Goal: Task Accomplishment & Management: Use online tool/utility

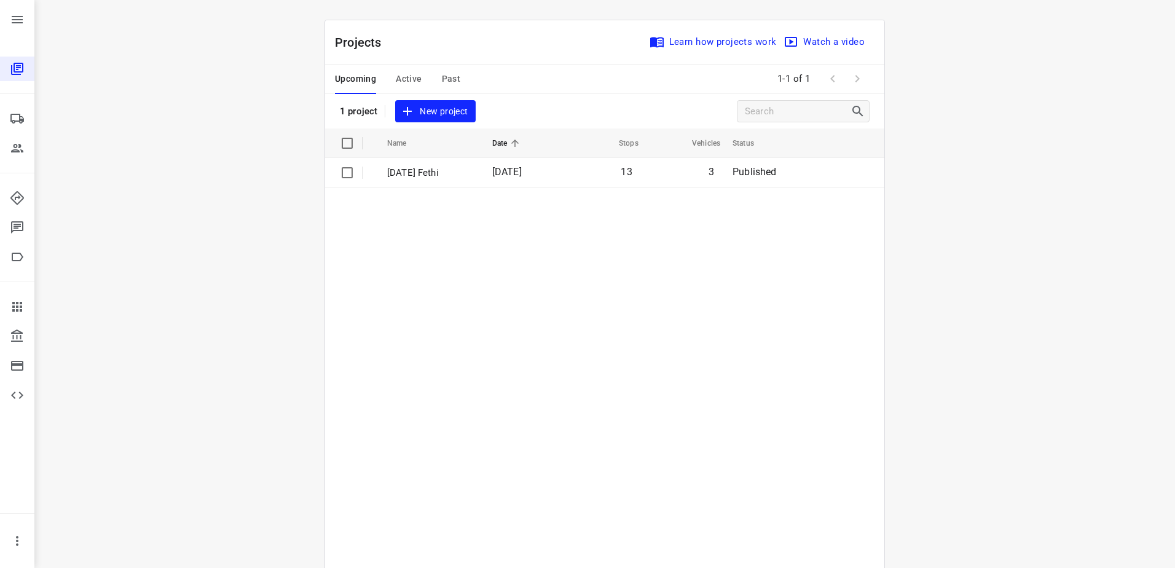
click at [512, 177] on span "[DATE]" at bounding box center [507, 172] width 30 height 12
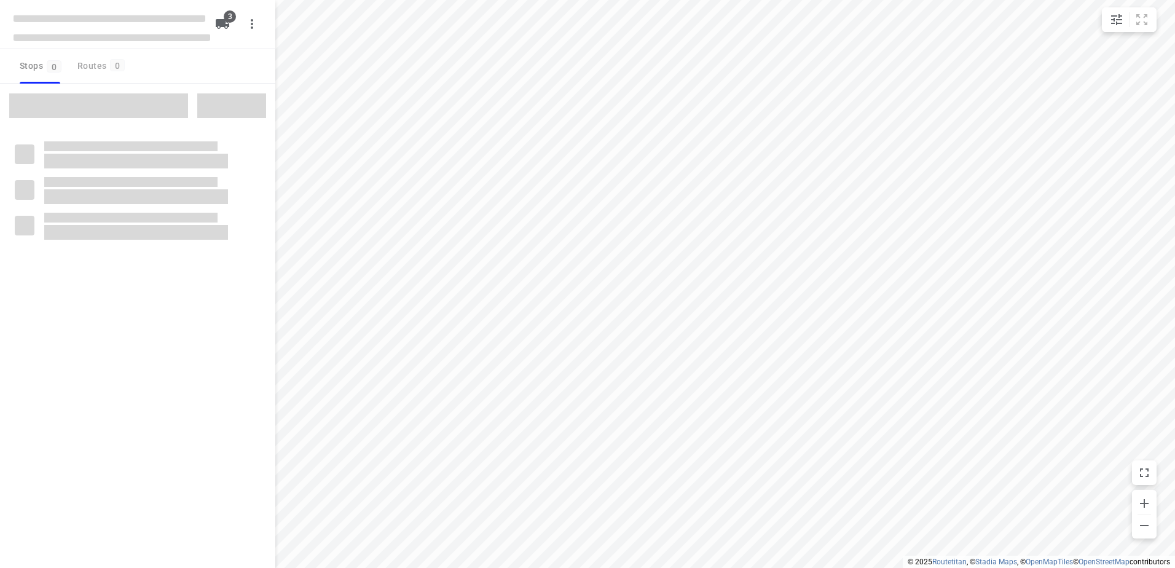
type input "distance"
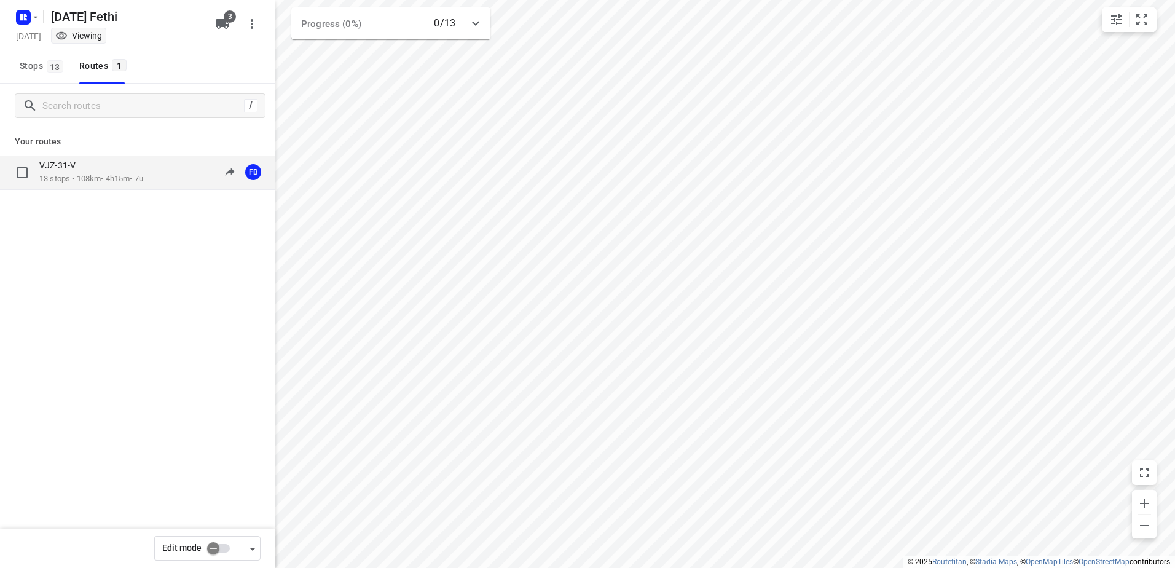
click at [140, 183] on p "13 stops • 108km • 4h15m • 7u" at bounding box center [91, 179] width 104 height 12
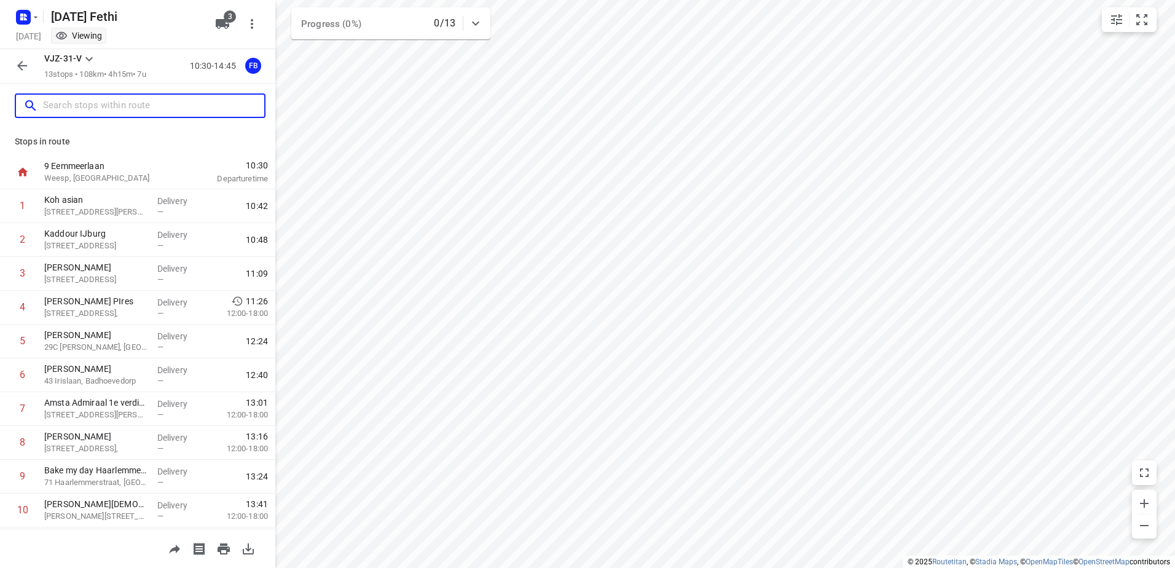
click at [110, 103] on input "text" at bounding box center [153, 106] width 221 height 19
click at [113, 114] on input "text" at bounding box center [143, 106] width 200 height 19
paste input "Bos en Lommerplein"
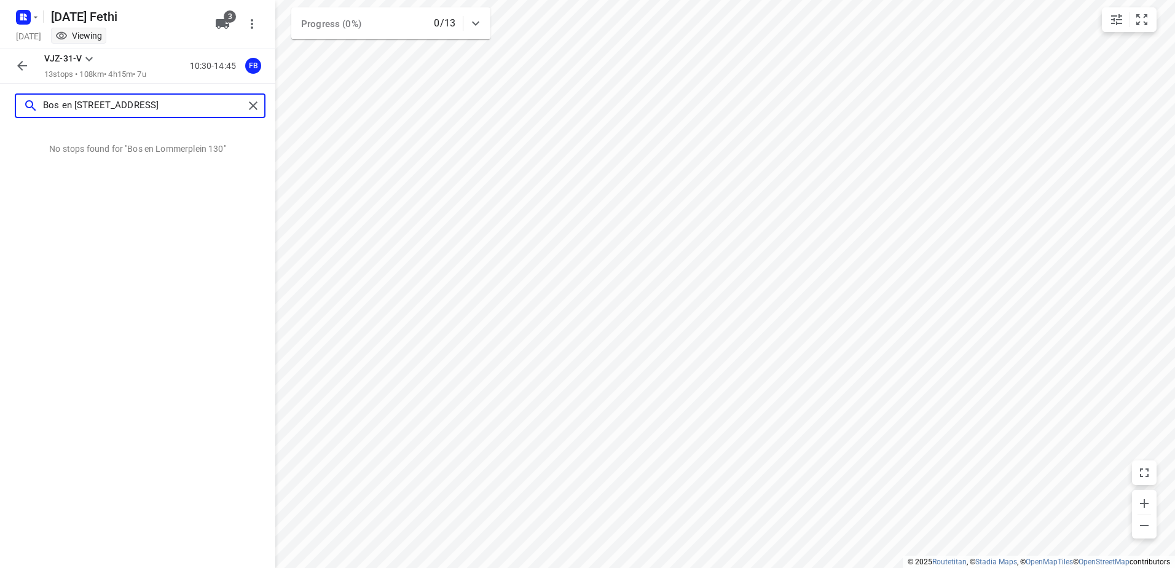
type input "Bos en [STREET_ADDRESS]"
click at [22, 64] on icon "button" at bounding box center [22, 65] width 15 height 15
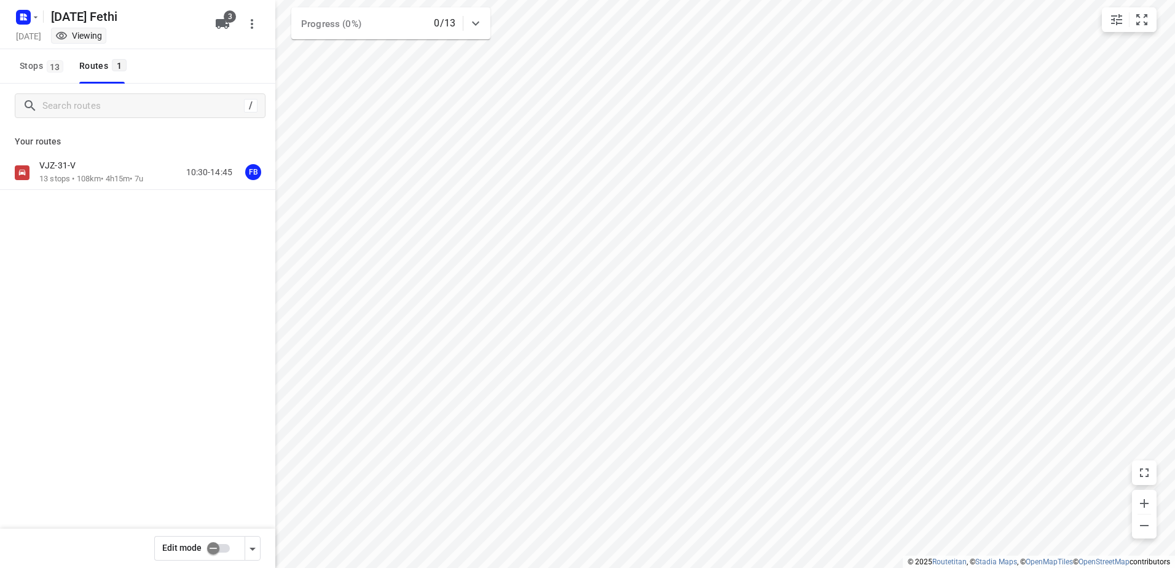
click at [232, 556] on input "checkbox" at bounding box center [213, 548] width 70 height 23
checkbox input "true"
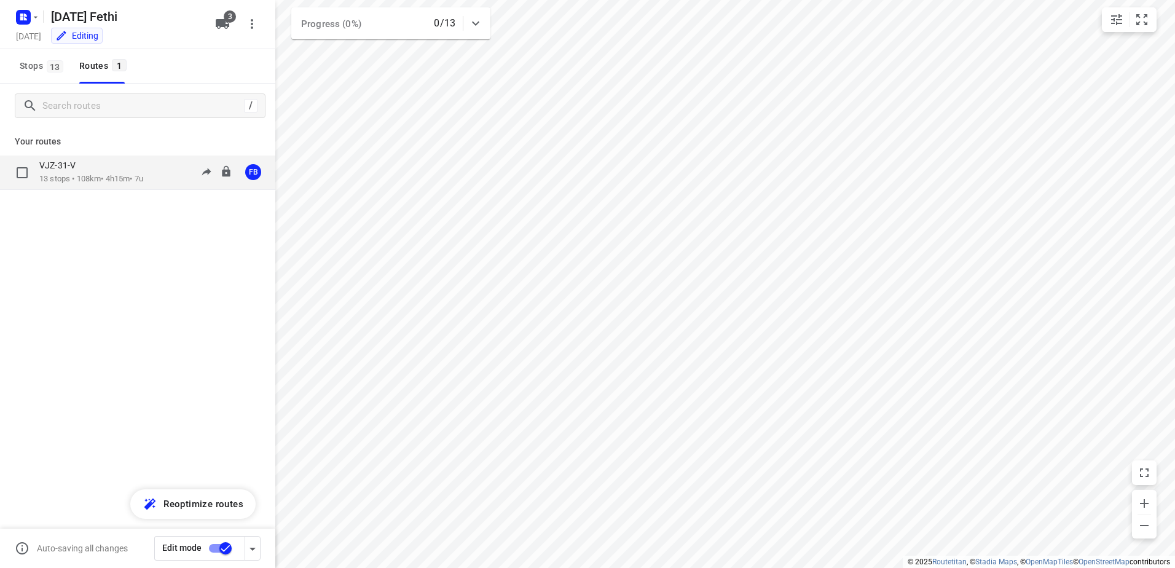
click at [124, 181] on p "13 stops • 108km • 4h15m • 7u" at bounding box center [91, 179] width 104 height 12
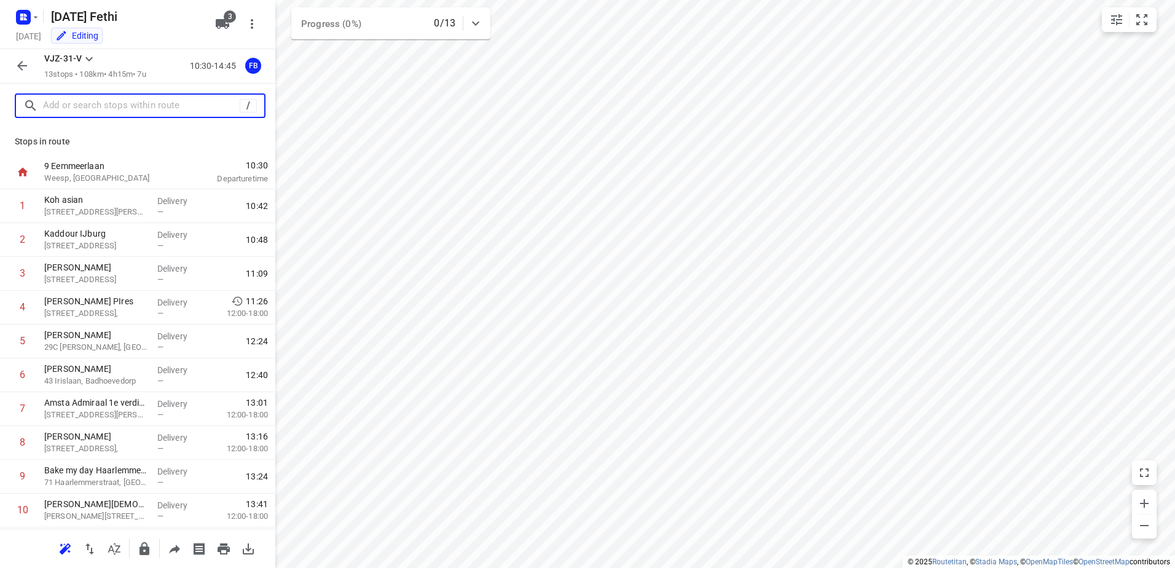
click at [121, 105] on input "text" at bounding box center [141, 106] width 197 height 19
paste input "Bos en Lommerplein"
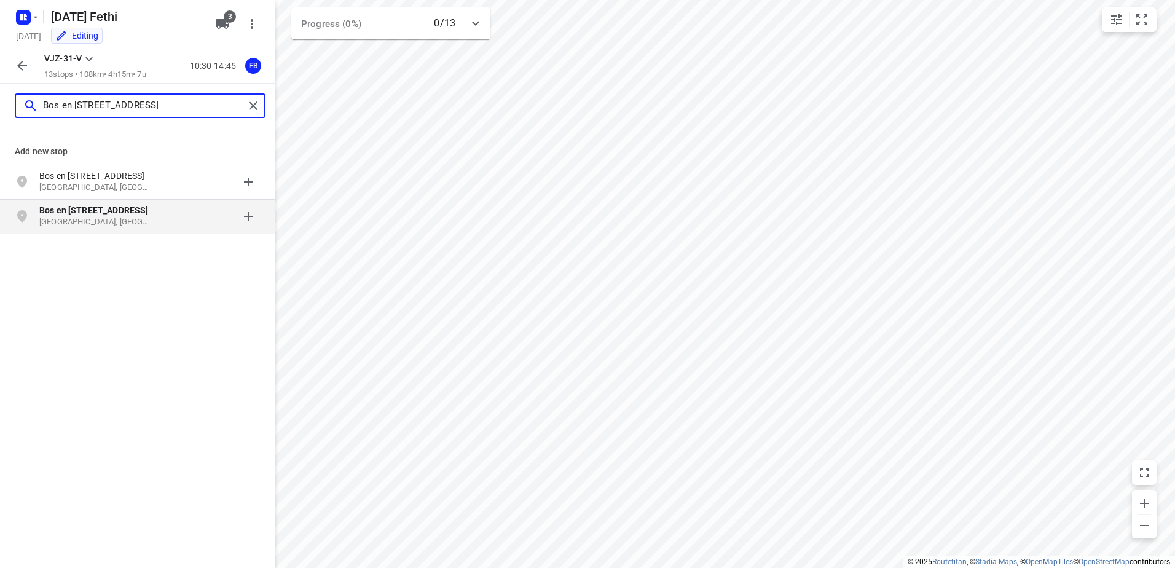
type input "Bos en [STREET_ADDRESS]"
click at [156, 211] on p "Bos en [STREET_ADDRESS]" at bounding box center [101, 210] width 125 height 12
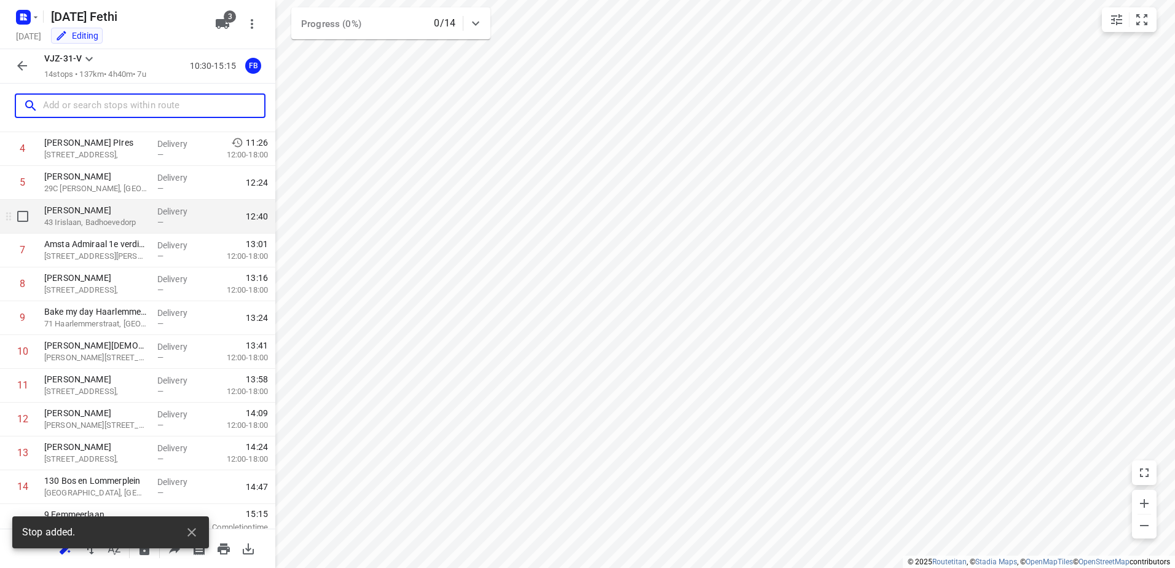
scroll to position [168, 0]
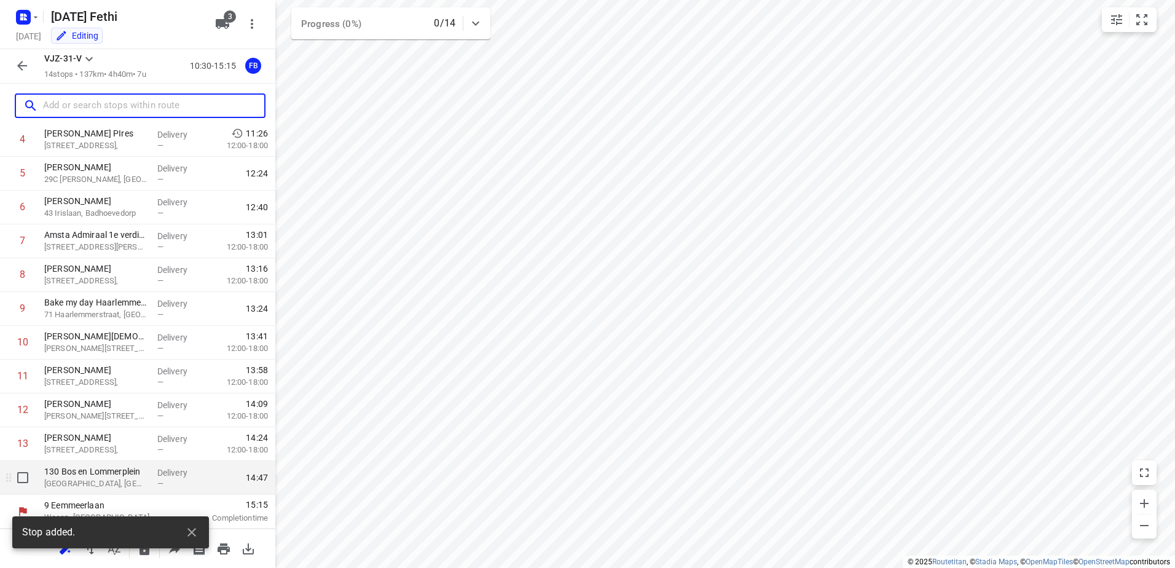
click at [129, 475] on p "130 Bos en Lommerplein" at bounding box center [95, 471] width 103 height 12
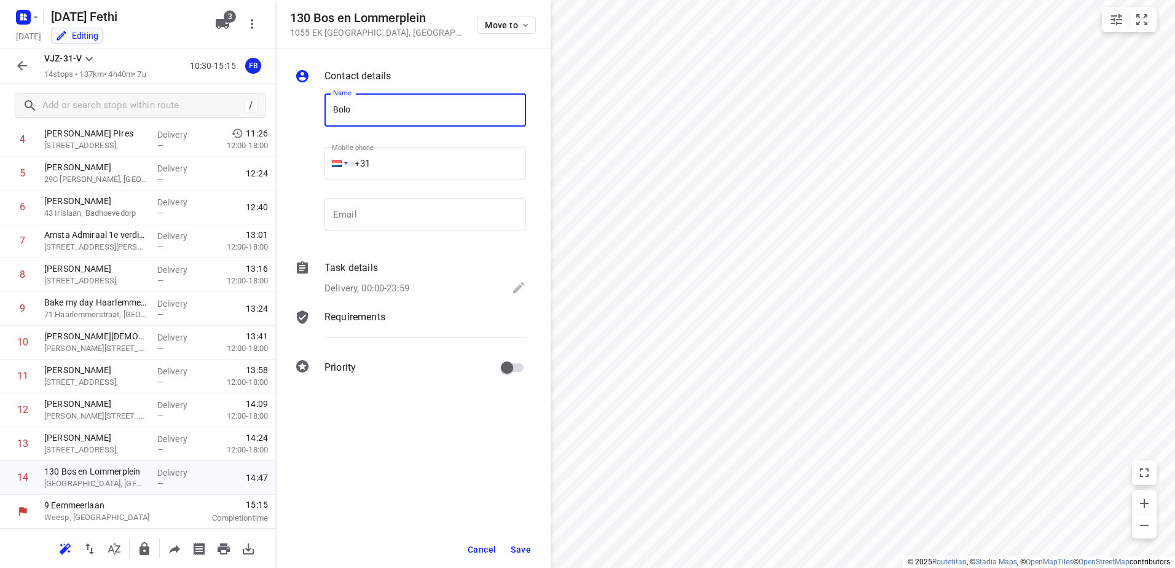
type input "Bolo"
click at [530, 550] on span "Save" at bounding box center [521, 550] width 20 height 10
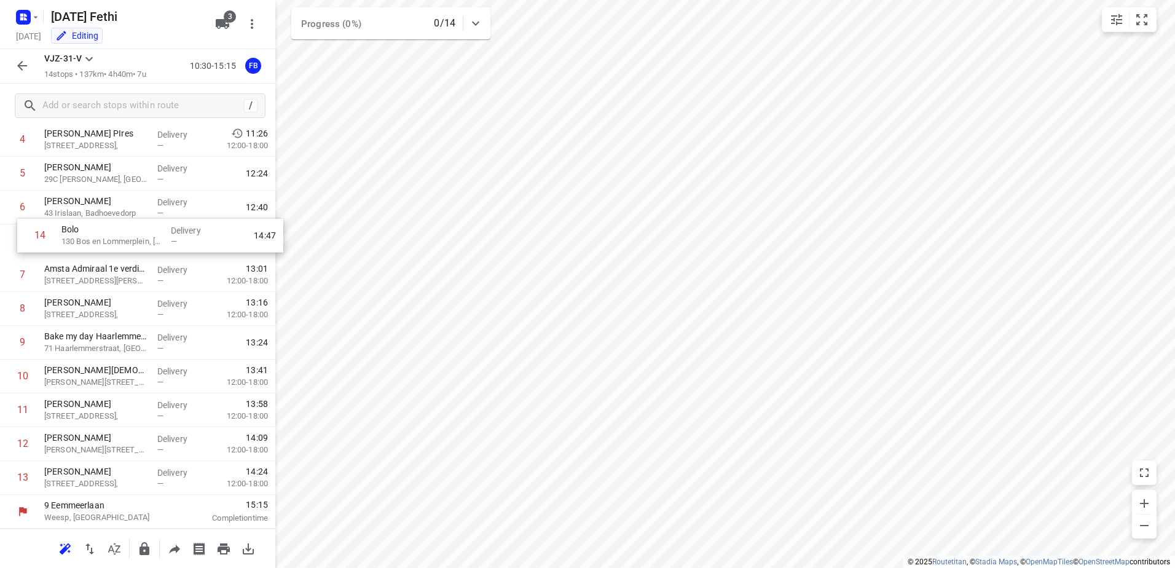
drag, startPoint x: 126, startPoint y: 475, endPoint x: 143, endPoint y: 230, distance: 245.3
click at [143, 231] on div "1 Koh asian 372 [PERSON_NAME], [GEOGRAPHIC_DATA] Delivery — 10:42 2 [GEOGRAPHIC…" at bounding box center [137, 258] width 275 height 473
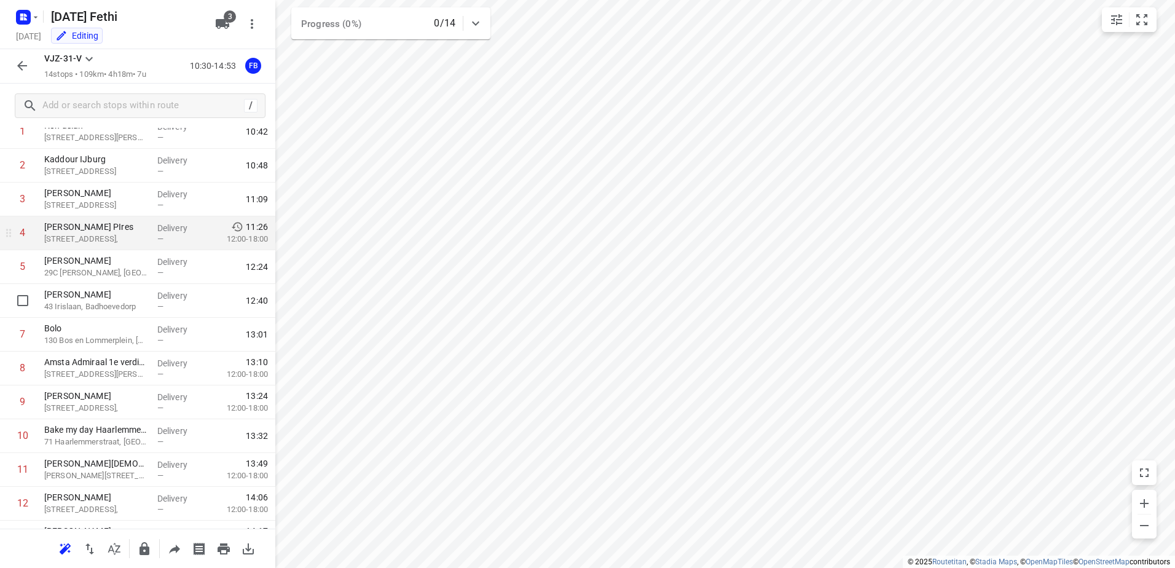
scroll to position [0, 0]
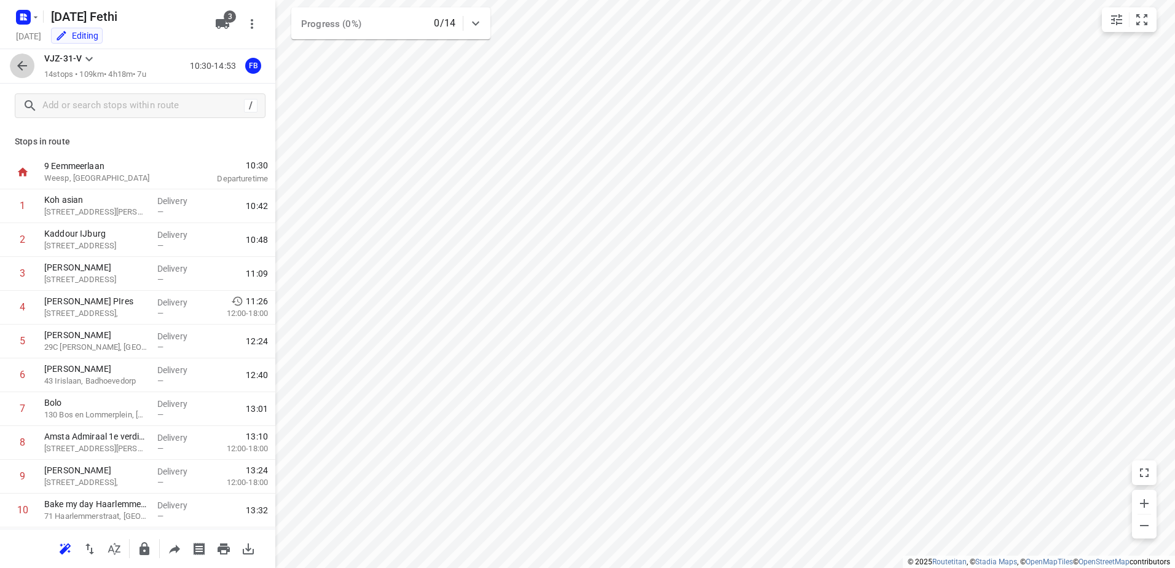
click at [25, 63] on icon "button" at bounding box center [22, 65] width 15 height 15
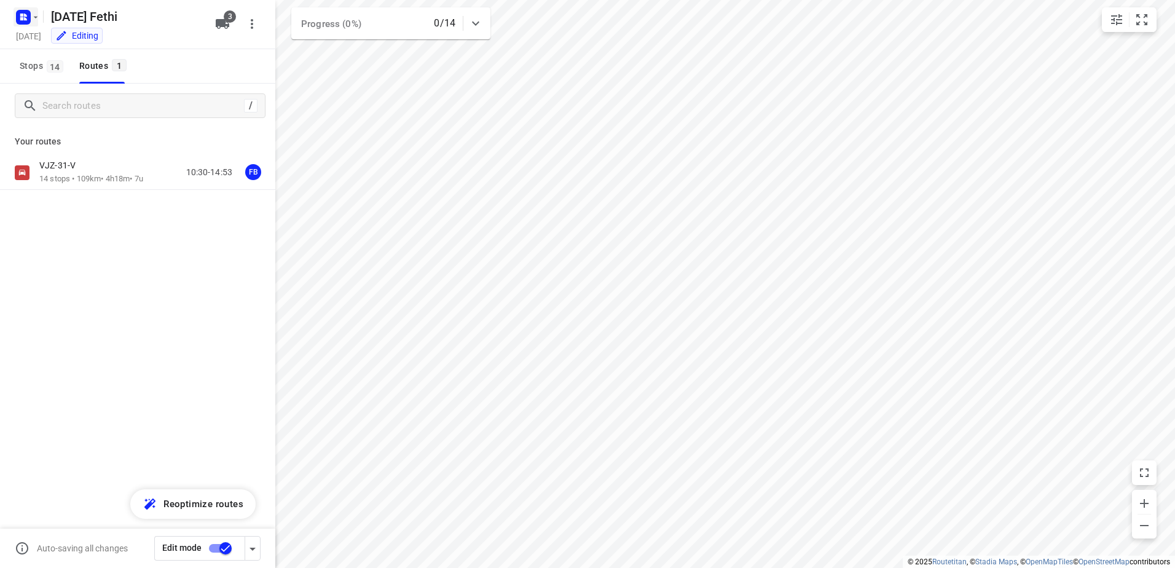
click at [28, 15] on rect "button" at bounding box center [23, 17] width 15 height 15
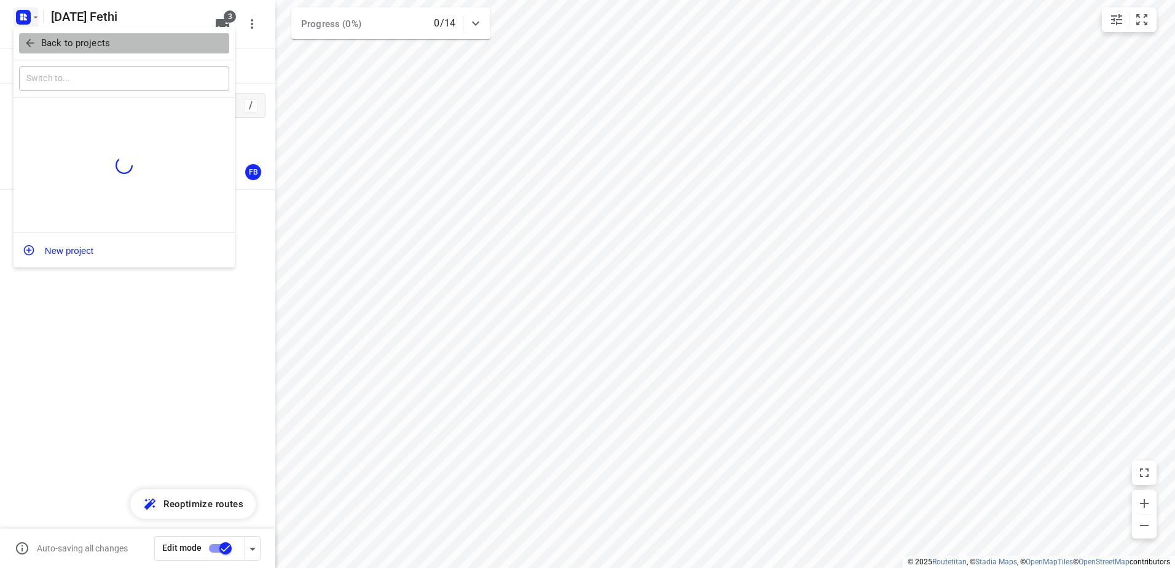
click at [33, 39] on icon "button" at bounding box center [30, 43] width 12 height 12
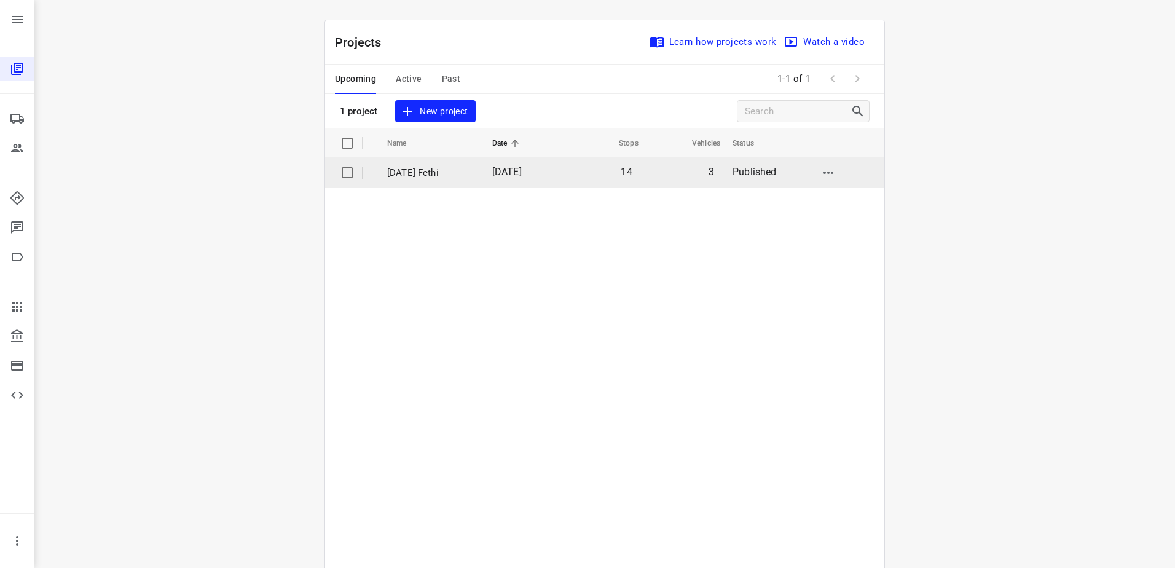
click at [518, 181] on td "[DATE]" at bounding box center [522, 173] width 79 height 30
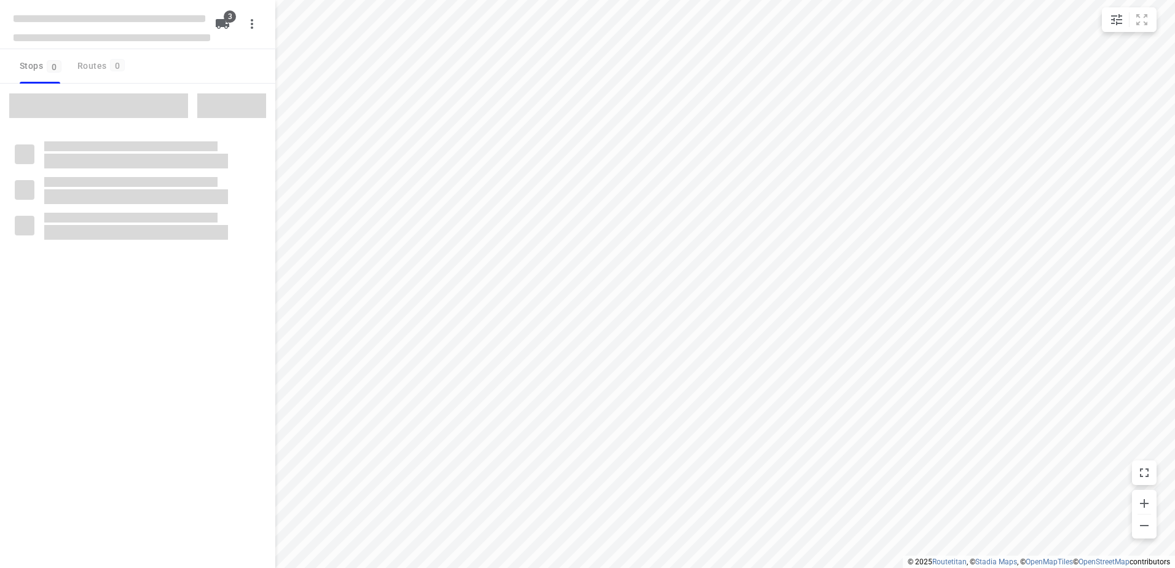
type input "distance"
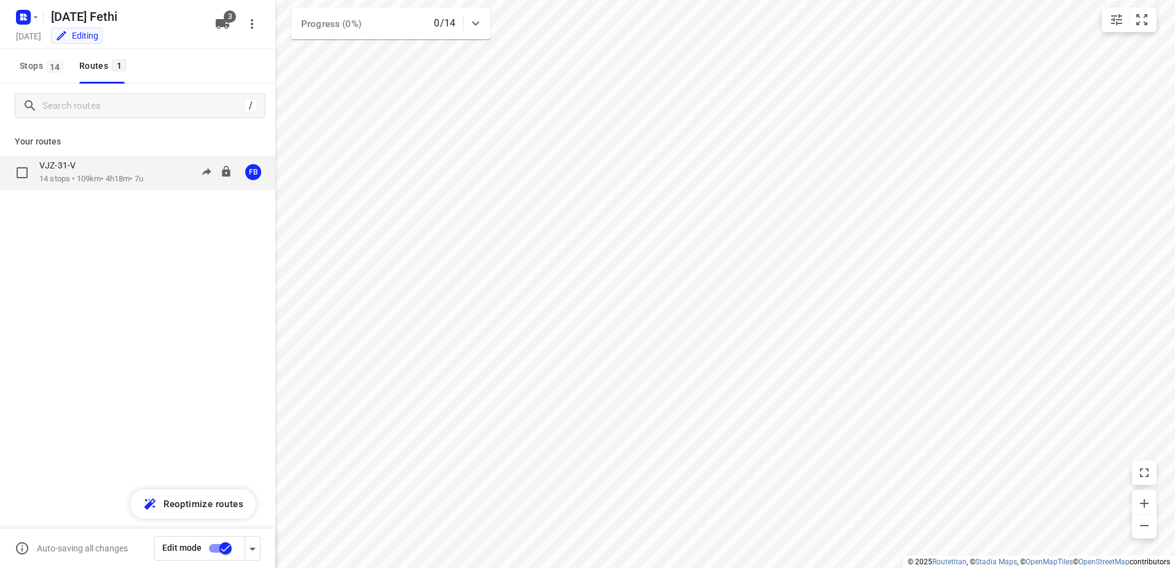
click at [136, 161] on div "VJZ-31-V" at bounding box center [91, 167] width 104 height 14
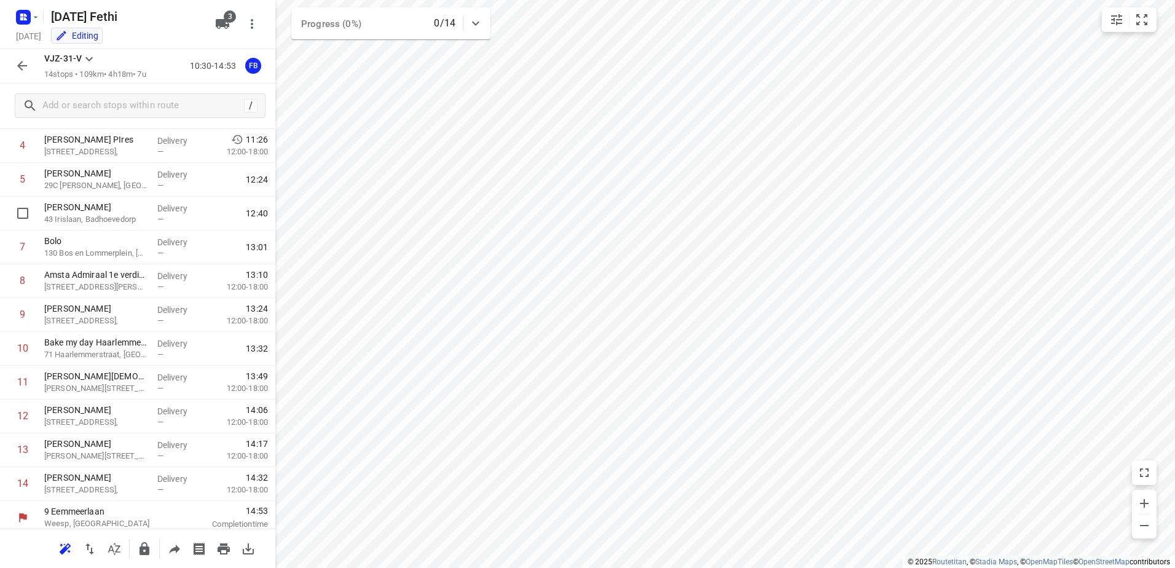
scroll to position [168, 0]
